Goal: Transaction & Acquisition: Purchase product/service

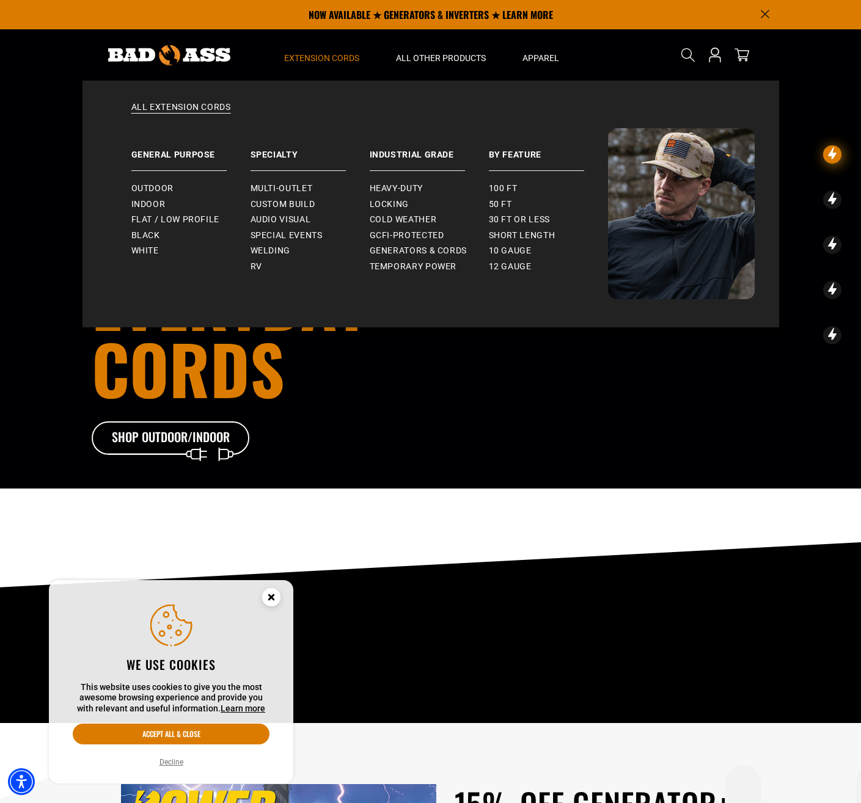
click at [317, 57] on span "Extension Cords" at bounding box center [321, 58] width 75 height 11
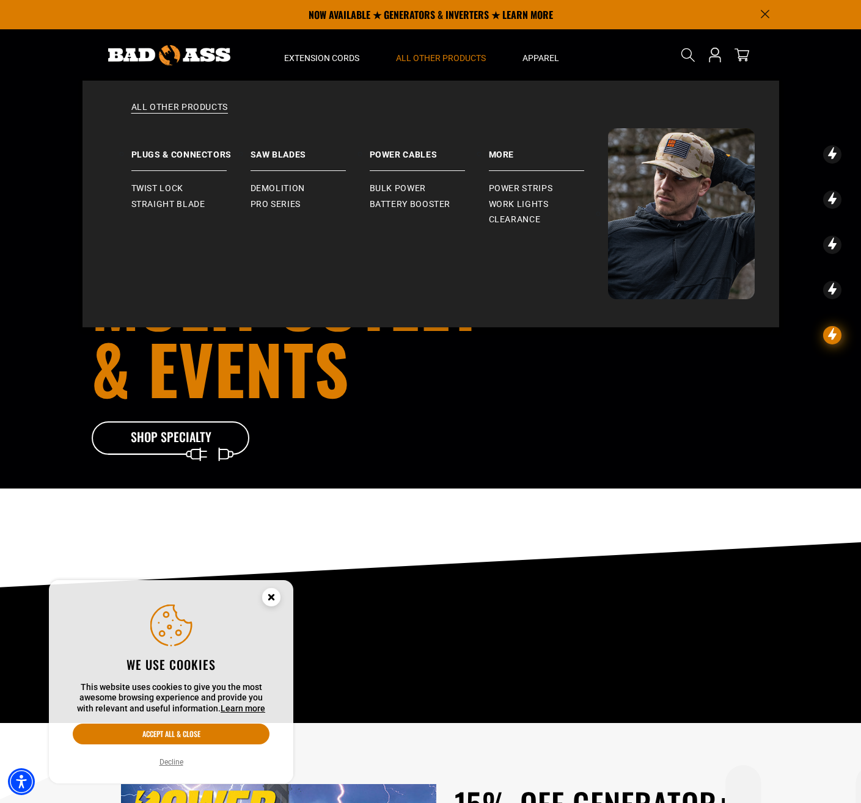
click at [432, 53] on span "All Other Products" at bounding box center [441, 58] width 90 height 11
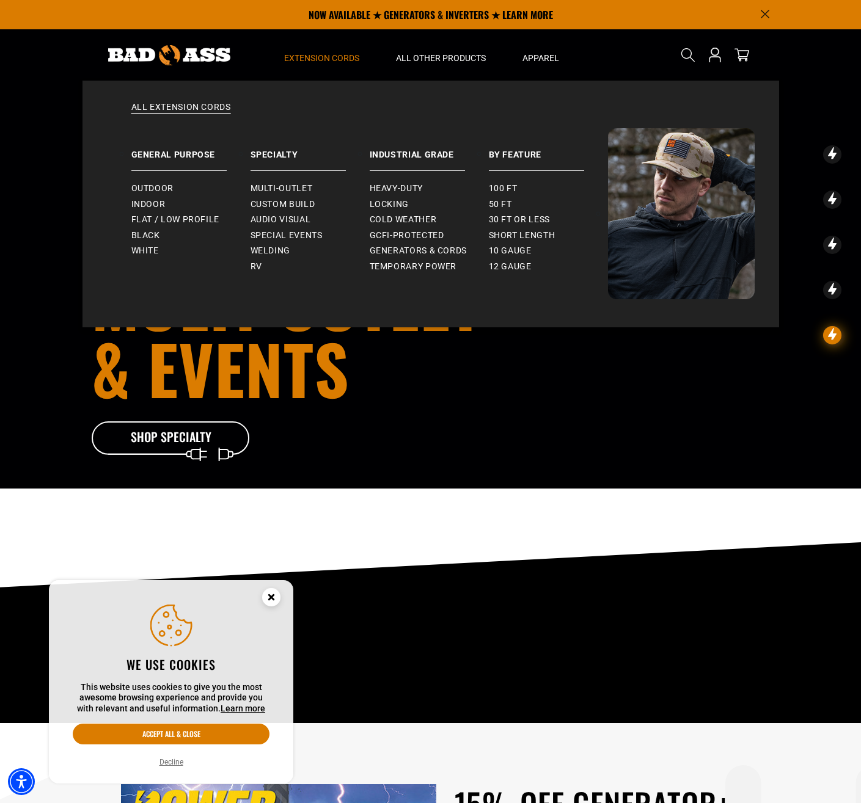
click at [334, 62] on span "Extension Cords" at bounding box center [321, 58] width 75 height 11
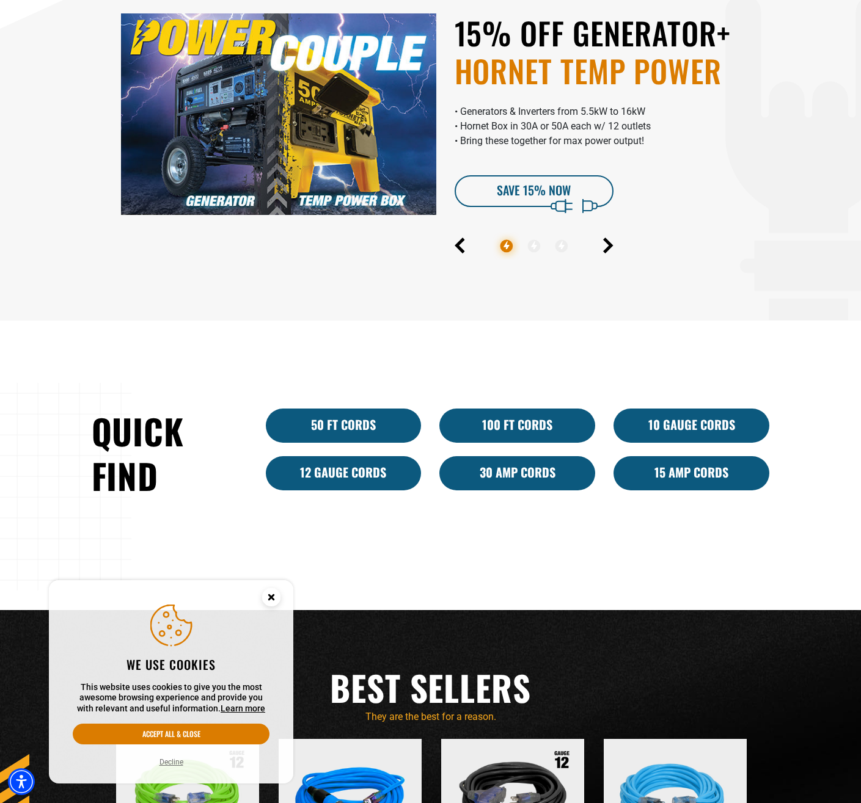
scroll to position [794, 0]
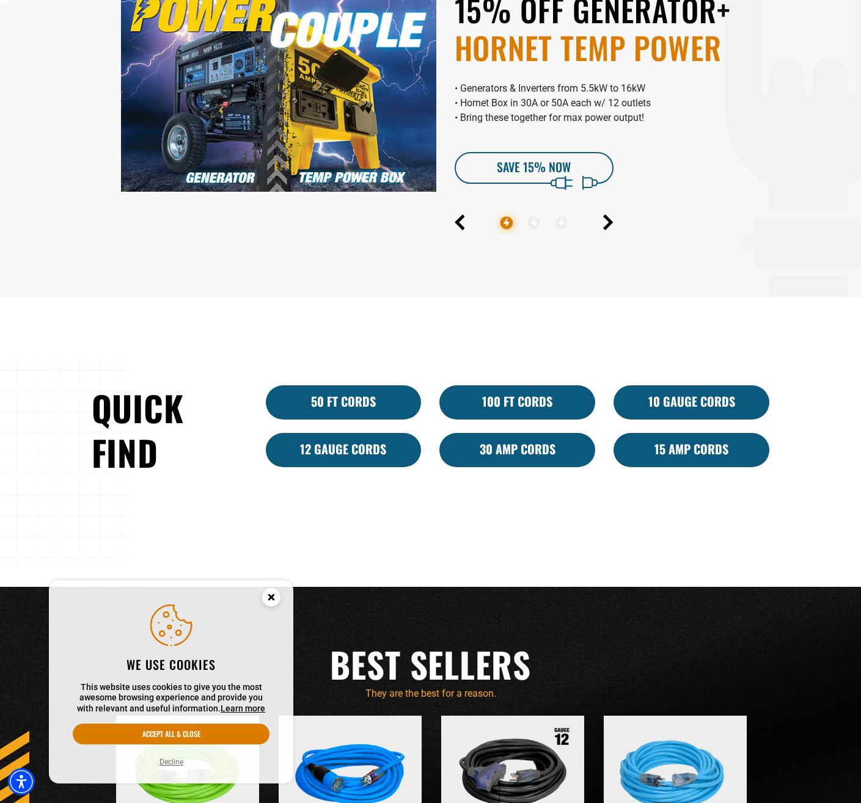
click at [265, 604] on icon "Close this option" at bounding box center [271, 599] width 37 height 37
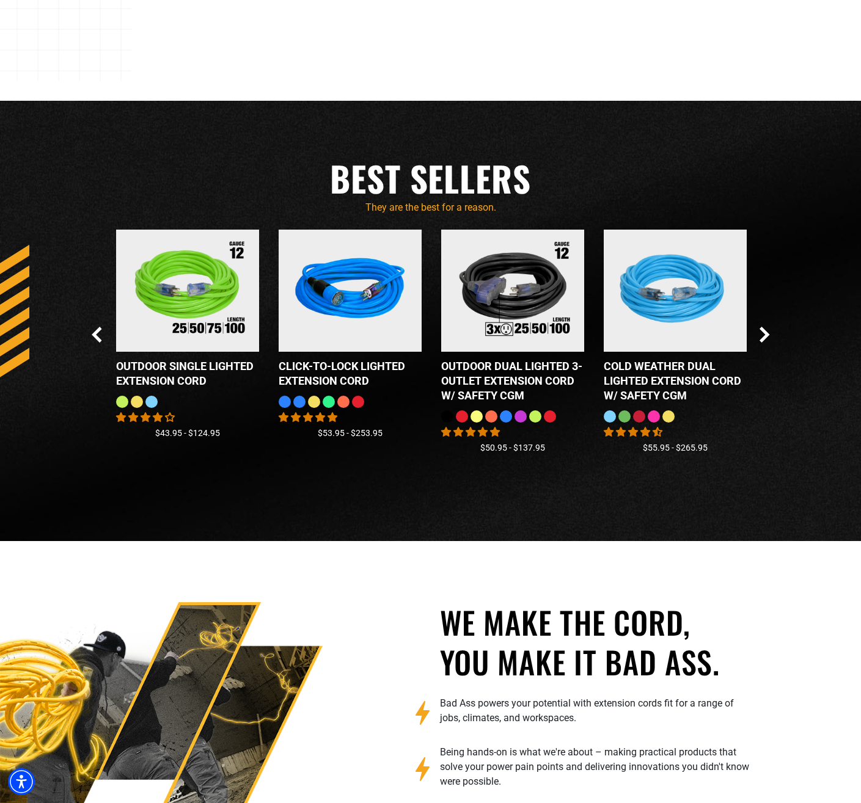
scroll to position [1222, 0]
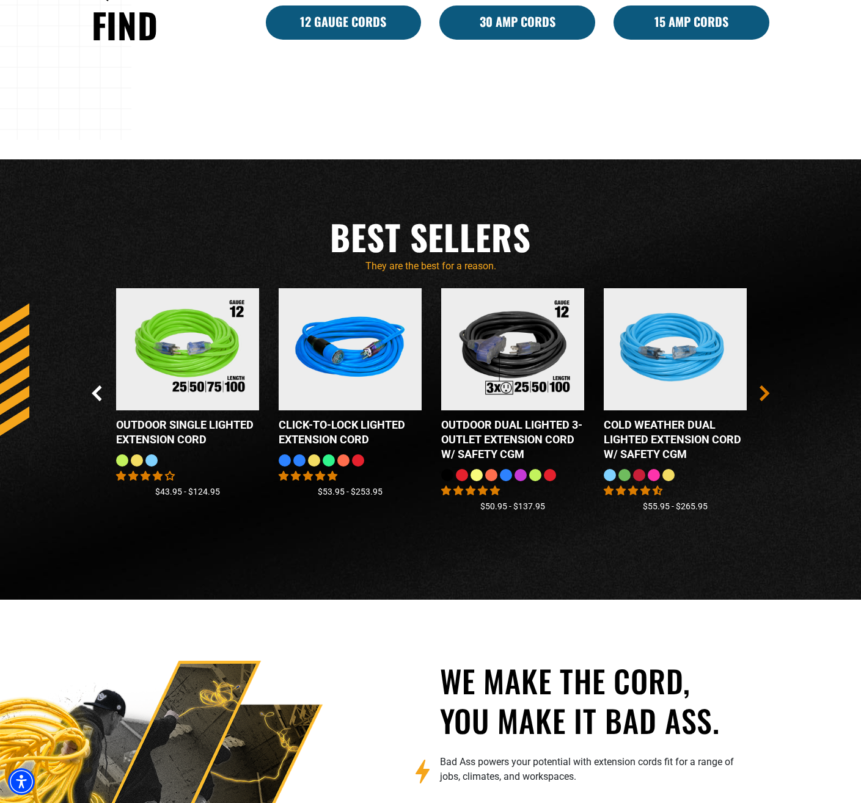
click at [768, 390] on icon "Next Slide" at bounding box center [764, 393] width 10 height 16
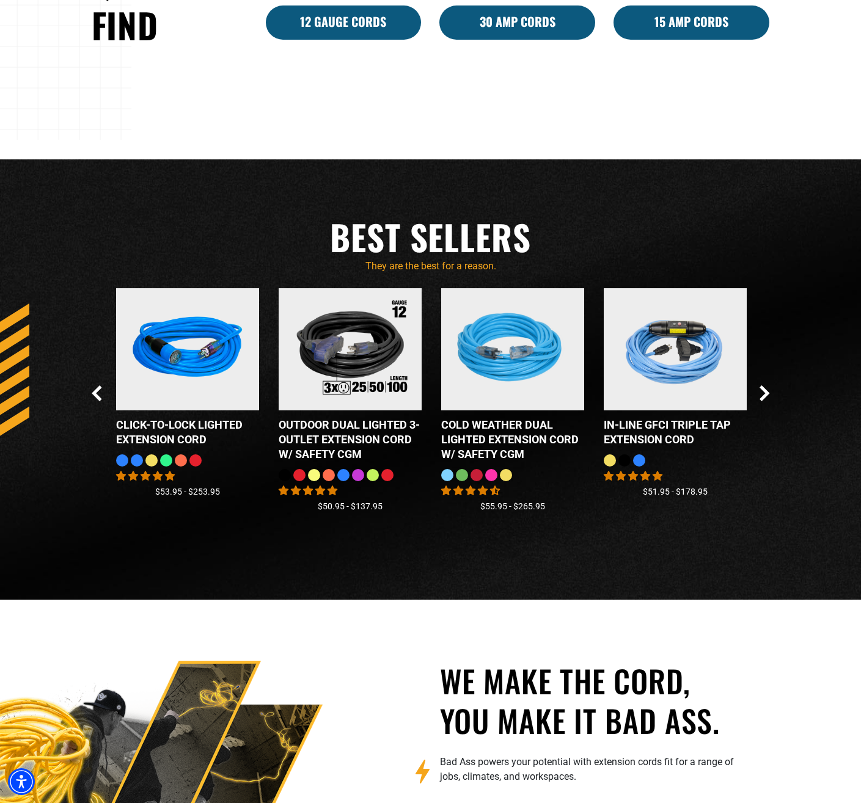
click at [371, 481] on div at bounding box center [373, 475] width 12 height 12
click at [376, 474] on div at bounding box center [373, 475] width 12 height 12
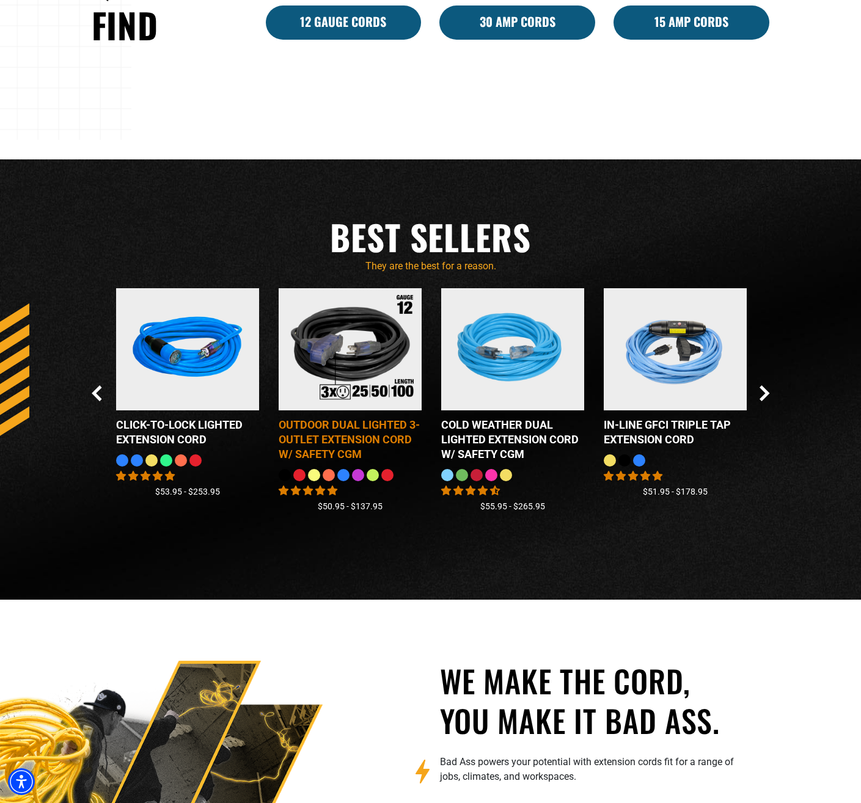
click at [370, 390] on img at bounding box center [350, 349] width 153 height 138
